Goal: Information Seeking & Learning: Learn about a topic

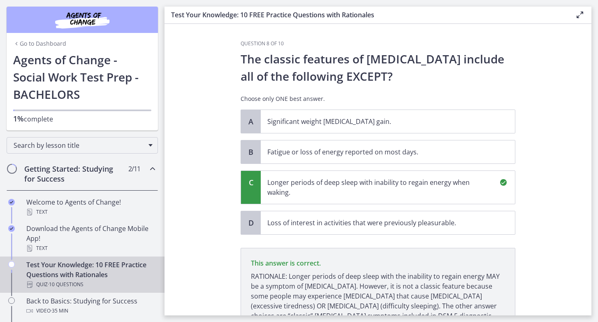
scroll to position [75, 0]
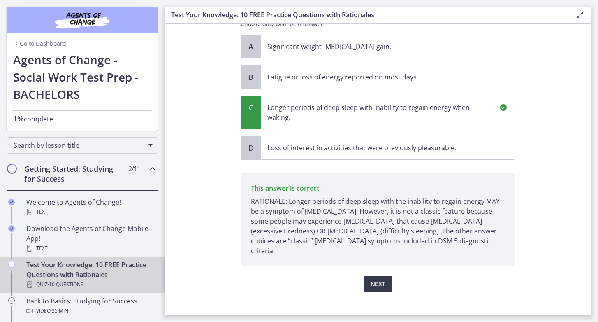
click at [595, 120] on main "Test Your Knowledge: 10 FREE Practice Questions with Rationales Enable fullscre…" at bounding box center [380, 161] width 433 height 322
drag, startPoint x: 595, startPoint y: 186, endPoint x: 594, endPoint y: 126, distance: 60.0
click at [594, 126] on main "Test Your Knowledge: 10 FREE Practice Questions with Rationales Enable fullscre…" at bounding box center [380, 161] width 433 height 322
drag, startPoint x: 595, startPoint y: 248, endPoint x: 592, endPoint y: 81, distance: 167.4
click at [592, 81] on main "Test Your Knowledge: 10 FREE Practice Questions with Rationales Enable fullscre…" at bounding box center [380, 161] width 433 height 322
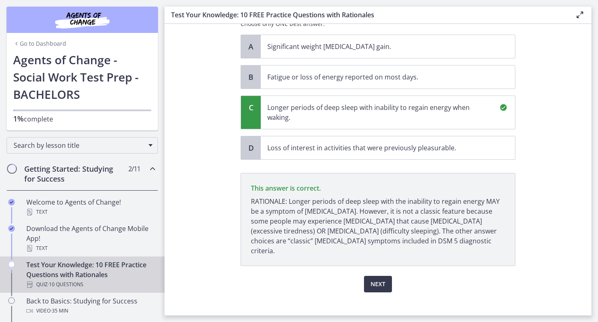
click at [582, 43] on section "Question 8 of 10 The classic features of [MEDICAL_DATA] include all of the foll…" at bounding box center [377, 169] width 427 height 291
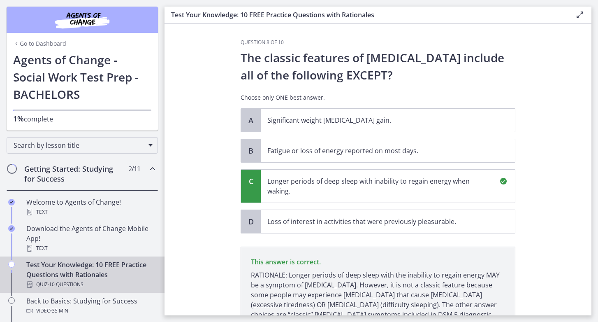
scroll to position [0, 0]
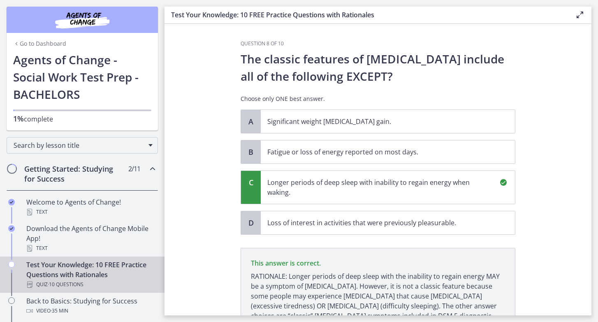
click at [596, 44] on main "Test Your Knowledge: 10 FREE Practice Questions with Rationales Enable fullscre…" at bounding box center [380, 161] width 433 height 322
click at [574, 76] on section "Question 8 of 10 The classic features of [MEDICAL_DATA] include all of the foll…" at bounding box center [377, 169] width 427 height 291
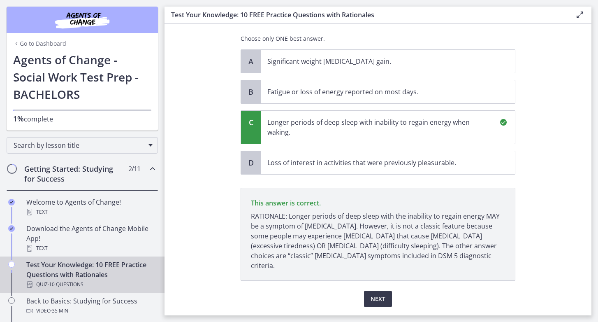
scroll to position [61, 0]
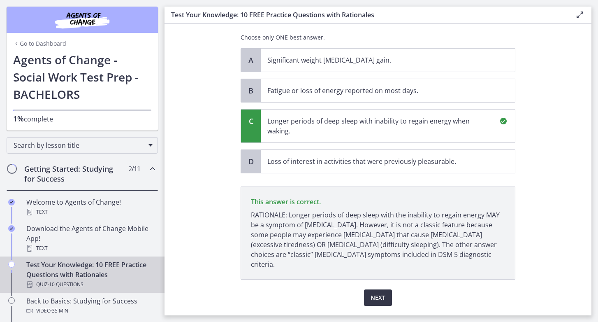
click at [387, 294] on button "Next" at bounding box center [378, 297] width 28 height 16
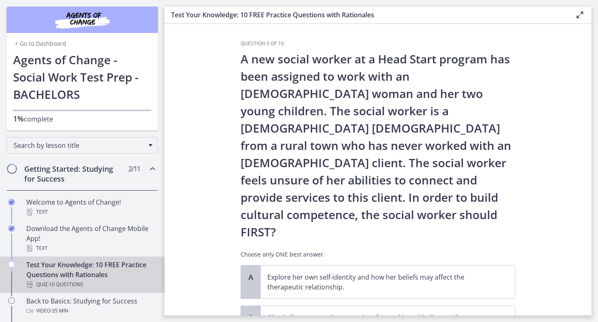
click at [555, 105] on section "Question 9 of 10 A new social worker at a Head Start program has been assigned …" at bounding box center [377, 169] width 427 height 291
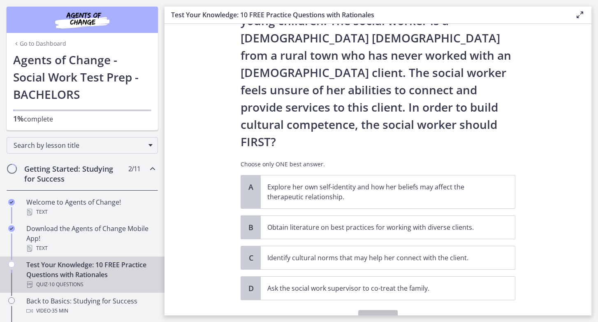
scroll to position [93, 0]
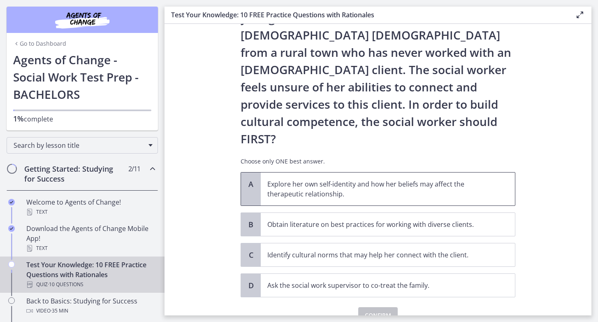
click at [331, 179] on p "Explore her own self-identity and how her beliefs may affect the therapeutic re…" at bounding box center [379, 189] width 224 height 20
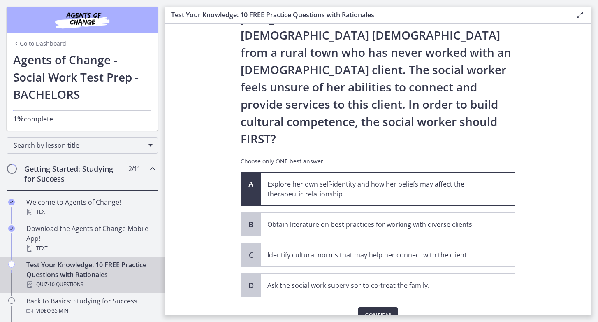
click at [386, 310] on span "Confirm" at bounding box center [378, 315] width 26 height 10
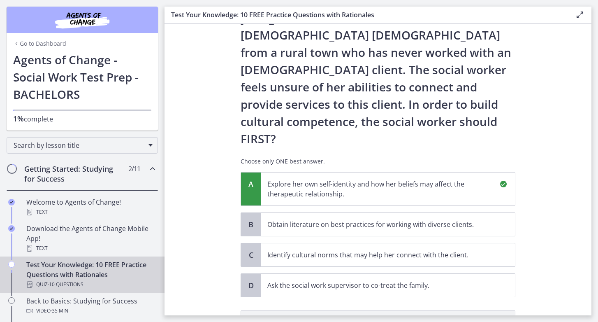
scroll to position [196, 0]
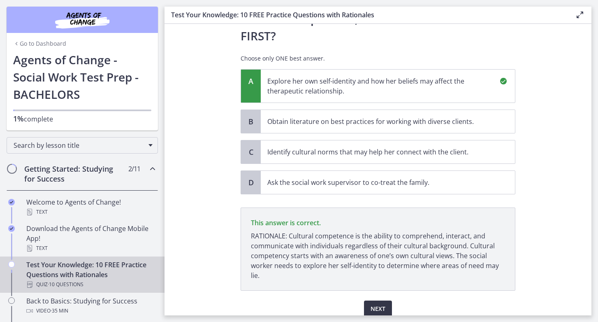
click at [382, 303] on span "Next" at bounding box center [377, 308] width 15 height 10
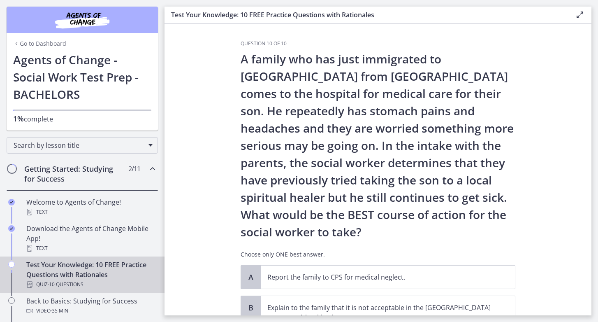
click at [578, 176] on section "Question 10 of 10 A family who has just immigrated to [GEOGRAPHIC_DATA] from [G…" at bounding box center [377, 169] width 427 height 291
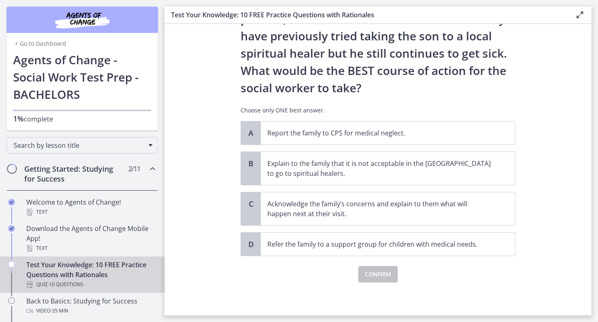
scroll to position [144, 0]
click at [394, 210] on p "Acknowledge the family’s concerns and explain to them what will happen next at …" at bounding box center [379, 209] width 224 height 20
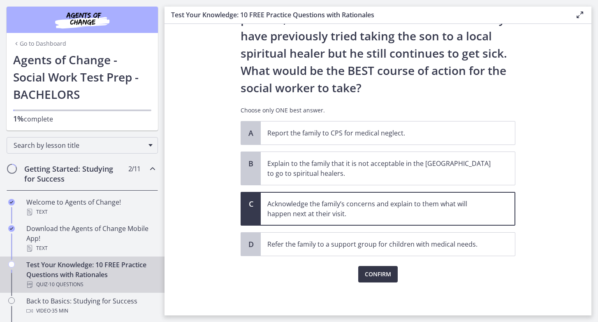
click at [377, 273] on span "Confirm" at bounding box center [378, 274] width 26 height 10
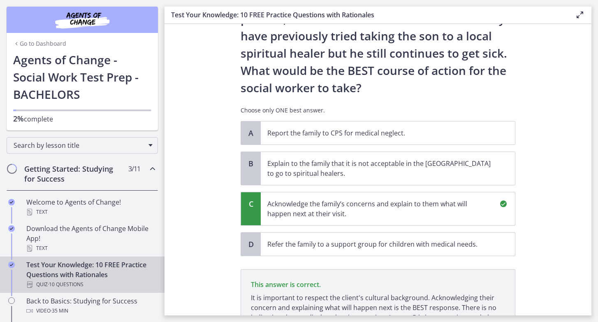
scroll to position [240, 0]
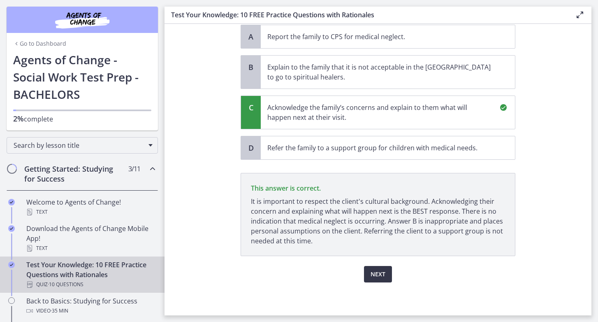
click at [372, 272] on span "Next" at bounding box center [377, 274] width 15 height 10
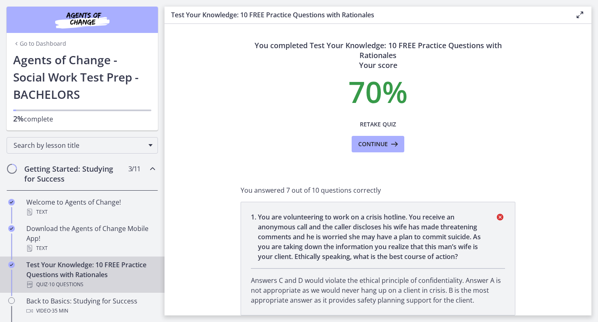
scroll to position [0, 0]
click at [360, 149] on button "Continue" at bounding box center [378, 144] width 53 height 16
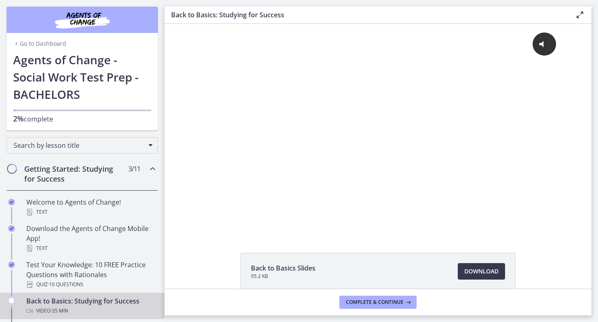
click at [570, 172] on div "Click for sound @keyframes VOLUME_SMALL_WAVE_FLASH { 0% { opacity: 0; } 33% { o…" at bounding box center [377, 129] width 427 height 210
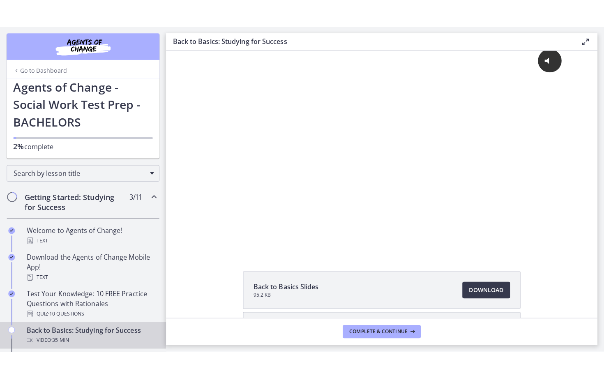
scroll to position [8, 0]
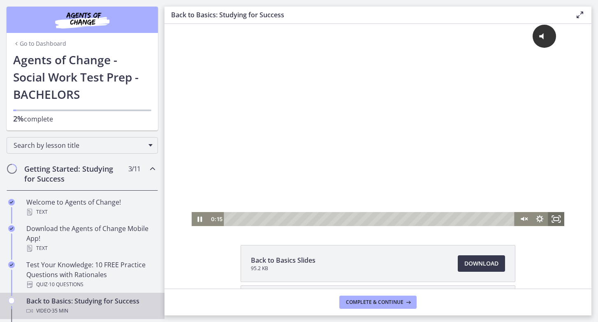
click at [557, 222] on icon "Fullscreen" at bounding box center [556, 219] width 16 height 14
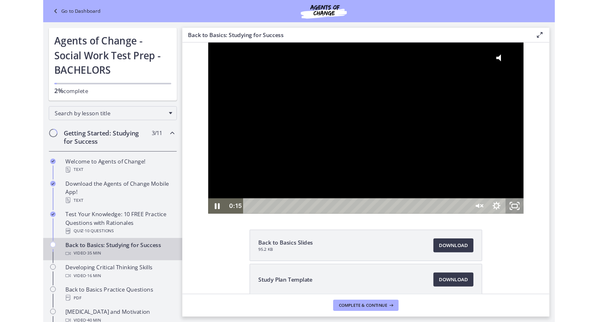
scroll to position [0, 0]
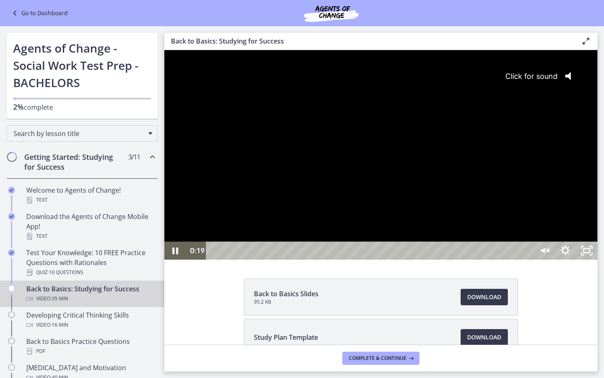
click at [597, 81] on div "Click for sound @keyframes VOLUME_SMALL_WAVE_FLASH { 0% { opacity: 0; } 33% { o…" at bounding box center [380, 146] width 433 height 192
click at [515, 78] on div at bounding box center [380, 155] width 433 height 210
click at [597, 78] on div at bounding box center [380, 155] width 433 height 210
click at [597, 79] on div at bounding box center [380, 155] width 433 height 210
click at [170, 78] on div at bounding box center [380, 155] width 433 height 210
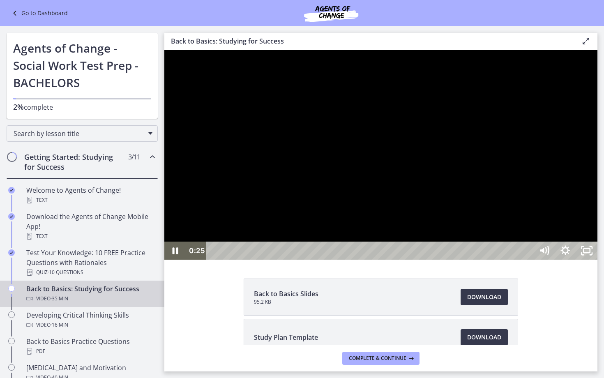
click at [170, 78] on div at bounding box center [380, 155] width 433 height 210
